Goal: Entertainment & Leisure: Consume media (video, audio)

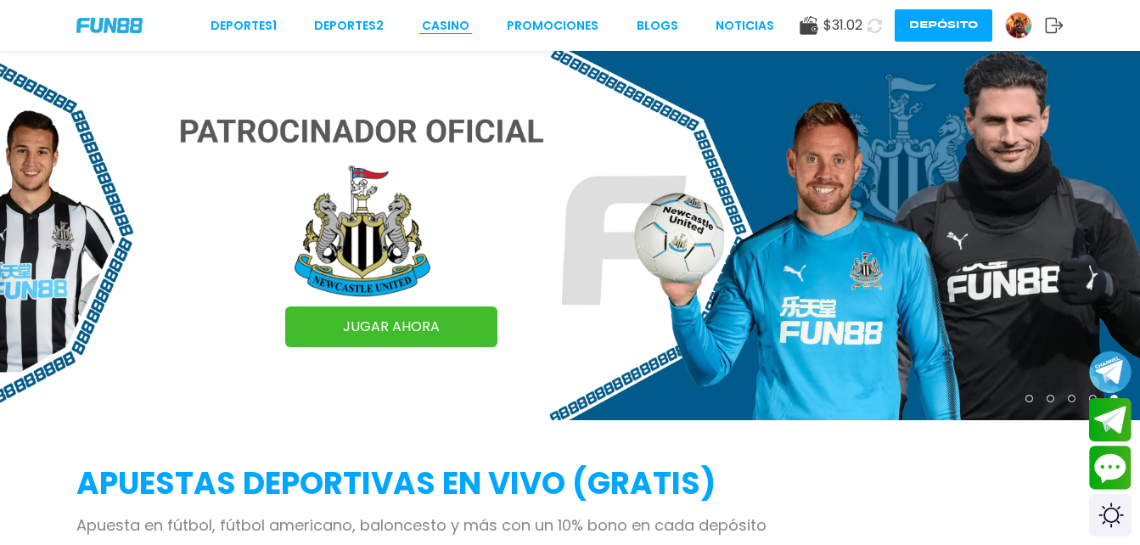
click at [448, 29] on link "CASINO" at bounding box center [446, 26] width 48 height 18
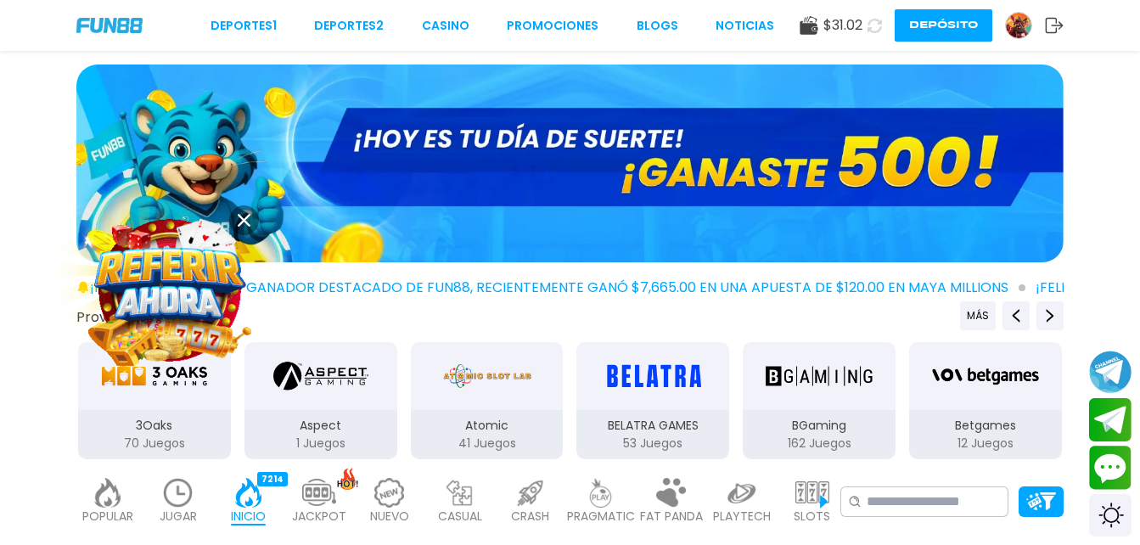
click at [871, 31] on use at bounding box center [875, 25] width 16 height 16
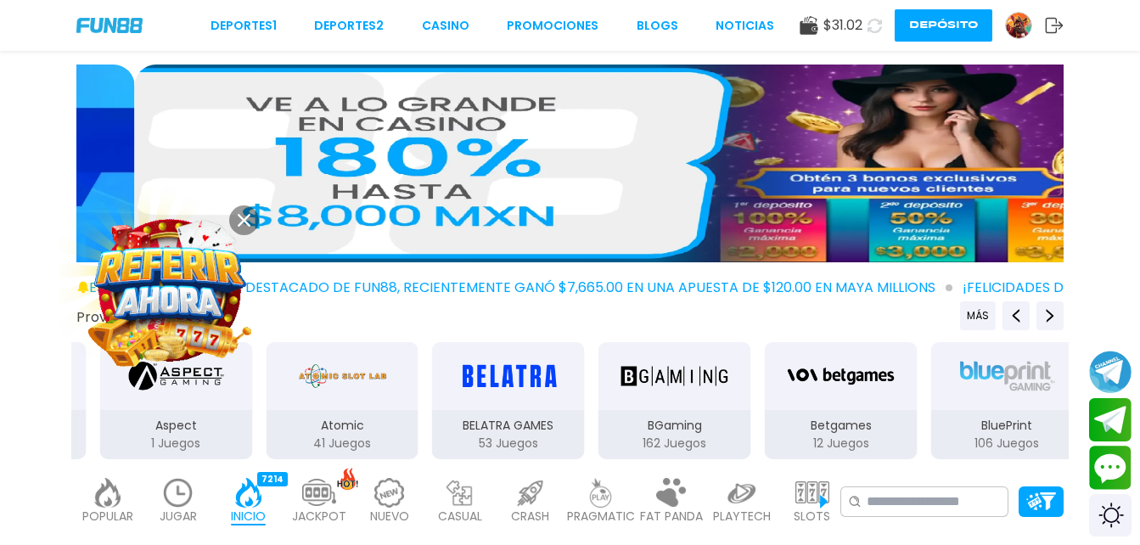
click at [256, 220] on button at bounding box center [244, 220] width 30 height 30
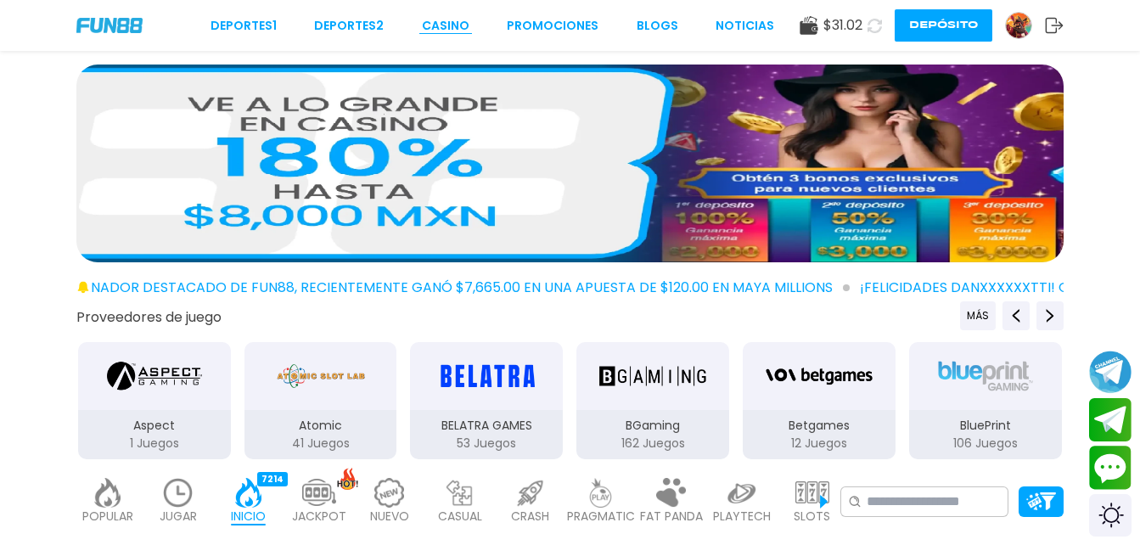
click at [451, 32] on link "CASINO" at bounding box center [446, 26] width 48 height 18
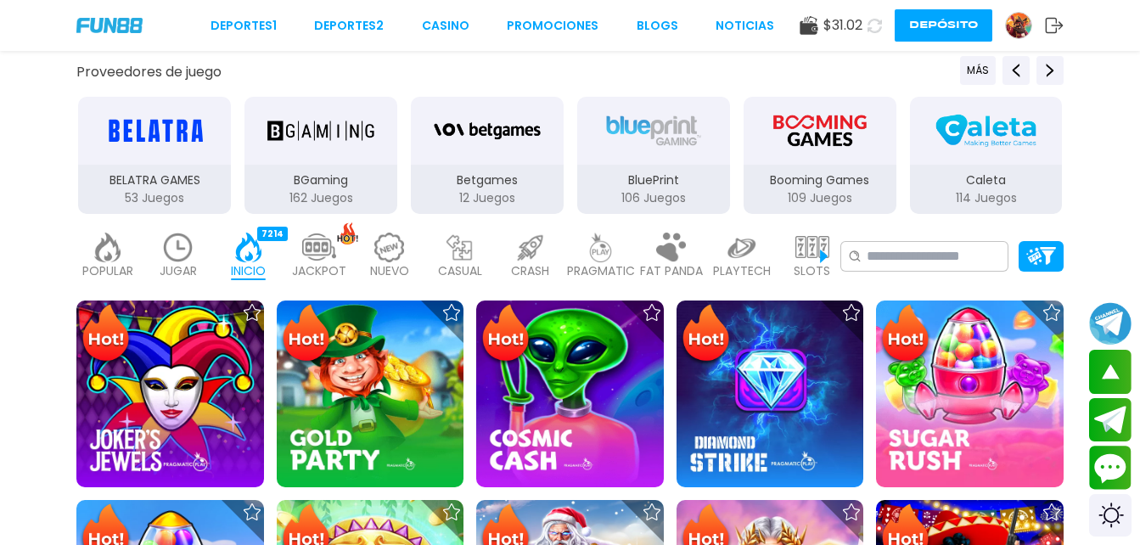
scroll to position [237, 0]
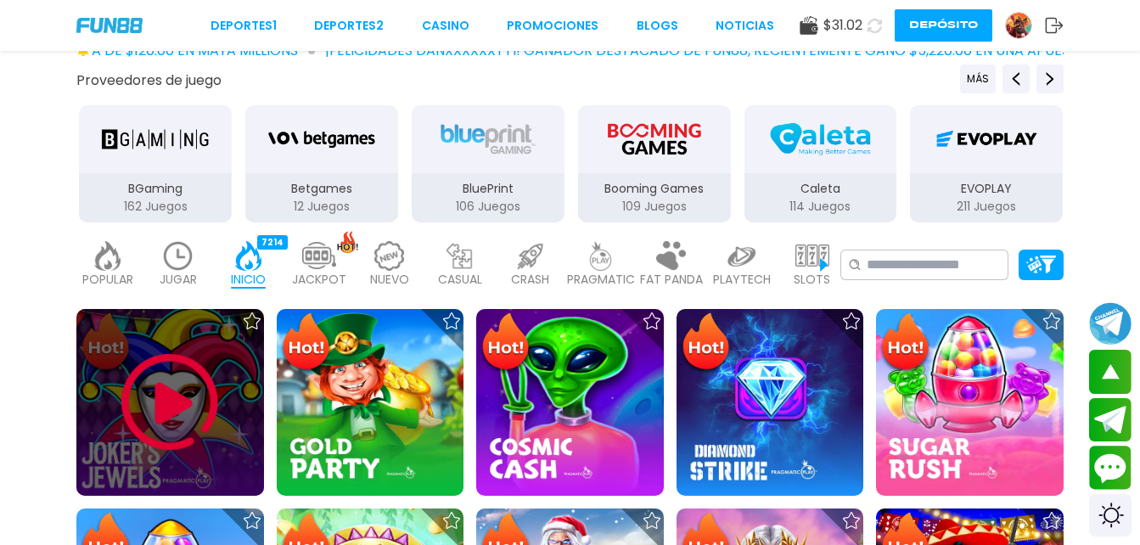
click at [171, 400] on img at bounding box center [170, 402] width 102 height 102
